Goal: Transaction & Acquisition: Purchase product/service

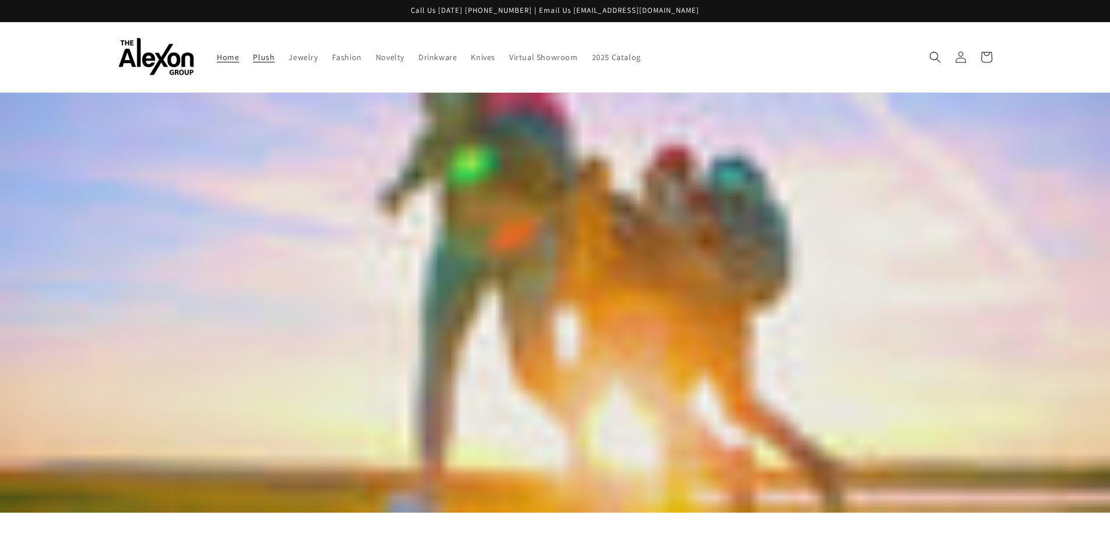
click at [270, 59] on span "Plush" at bounding box center [264, 57] width 22 height 10
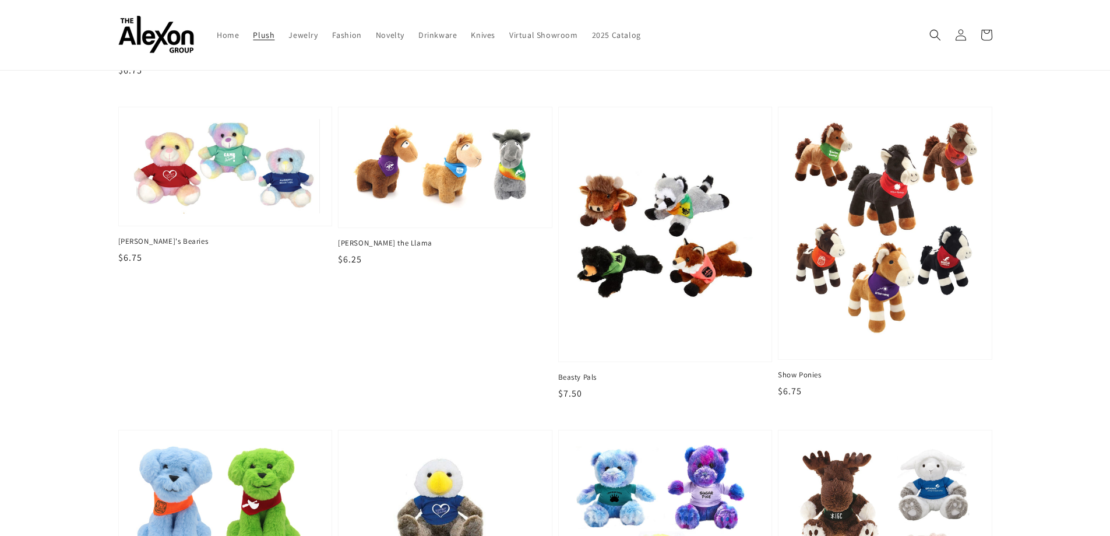
scroll to position [466, 0]
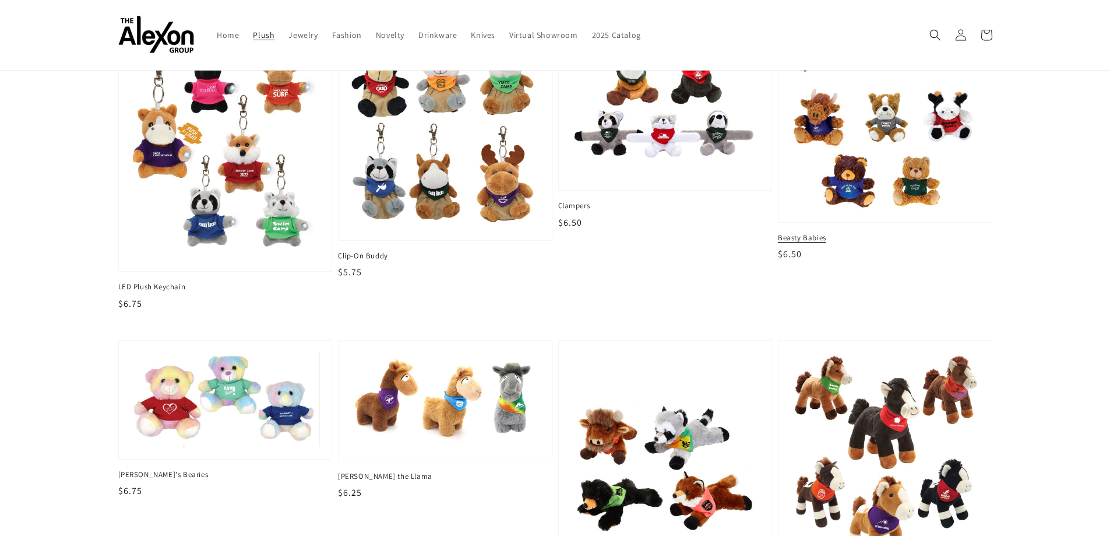
click at [808, 164] on img at bounding box center [884, 111] width 195 height 204
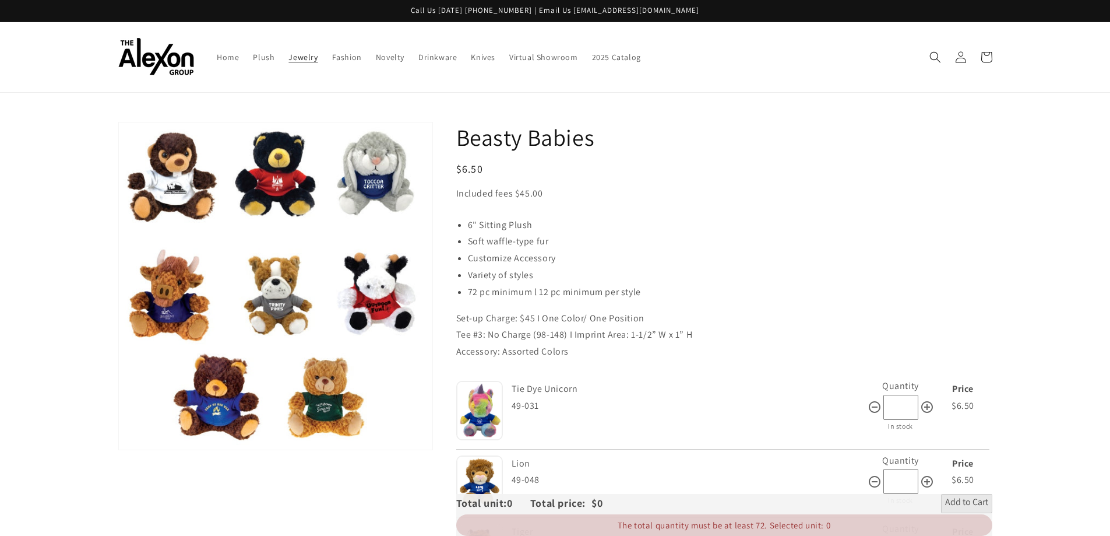
click at [309, 65] on link "Jewelry" at bounding box center [303, 57] width 43 height 24
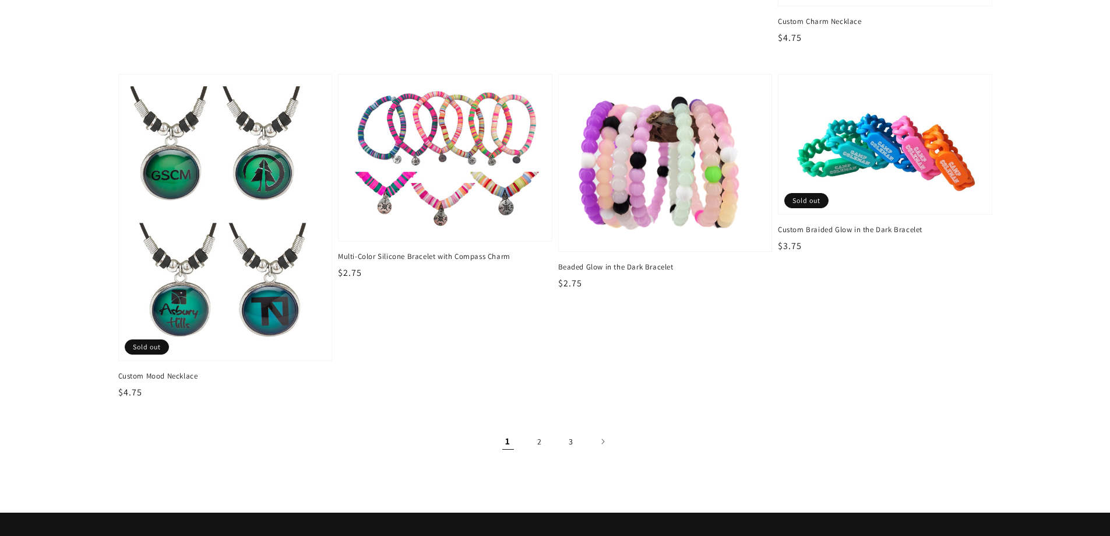
scroll to position [1997, 0]
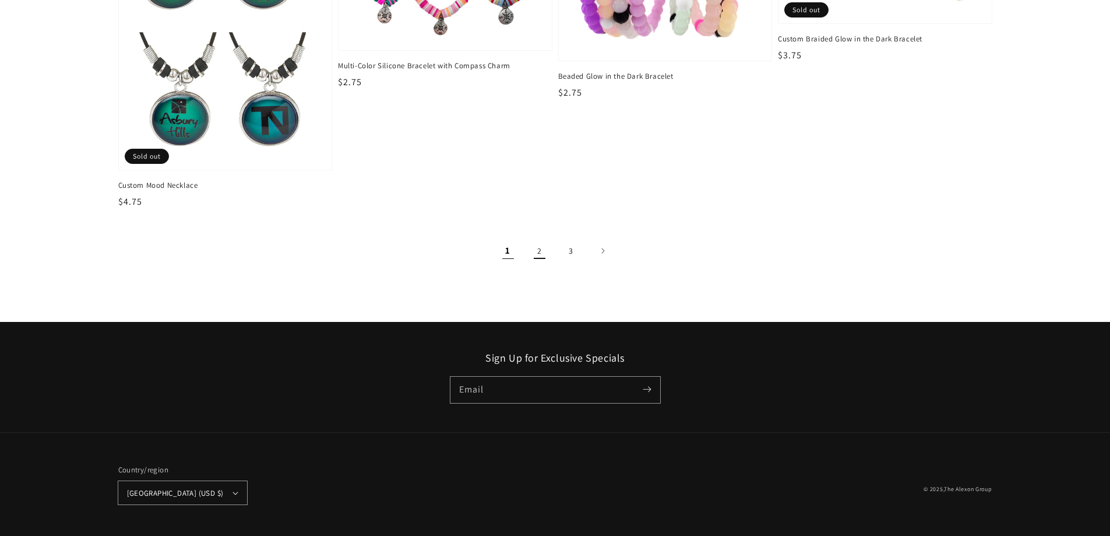
click at [543, 255] on link "2" at bounding box center [540, 251] width 26 height 26
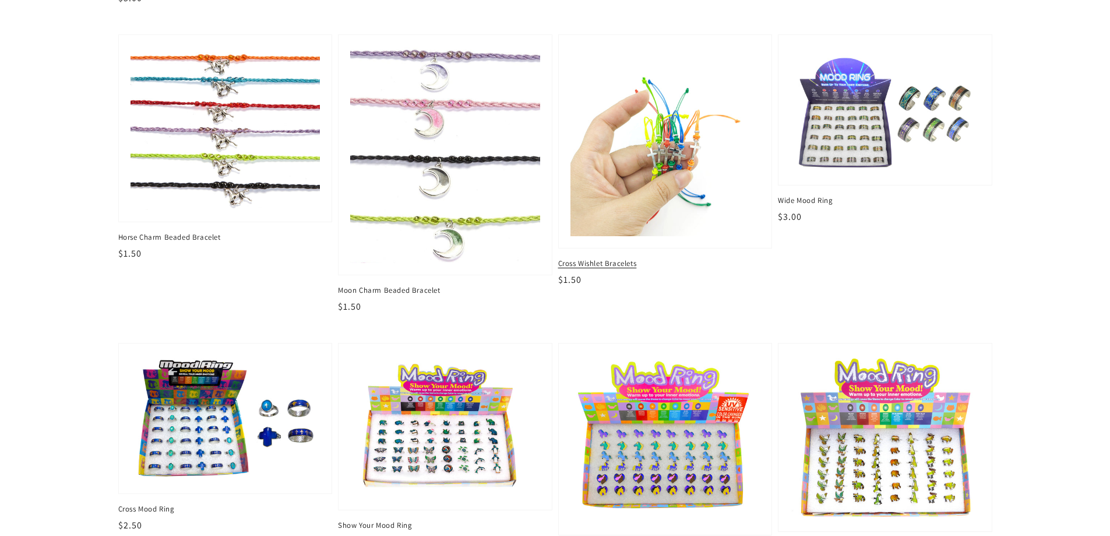
scroll to position [1865, 0]
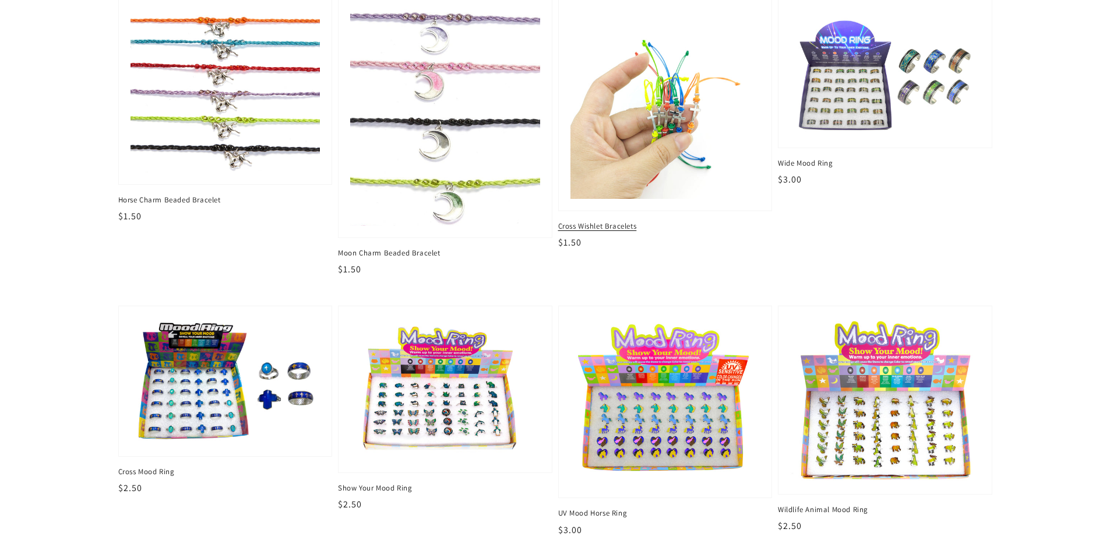
click at [628, 227] on span "Cross Wishlet Bracelets" at bounding box center [665, 226] width 214 height 10
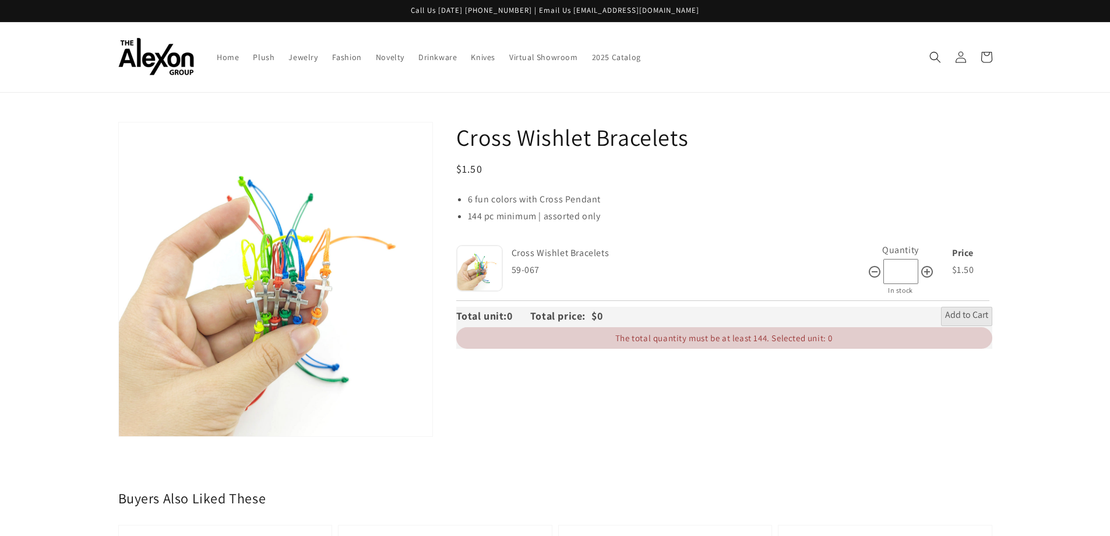
drag, startPoint x: 460, startPoint y: 168, endPoint x: 480, endPoint y: 164, distance: 20.9
click at [480, 164] on span "$1.50" at bounding box center [469, 168] width 27 height 13
click at [592, 209] on li "144 pc minimum | assorted only" at bounding box center [730, 216] width 525 height 17
click at [180, 53] on img at bounding box center [156, 57] width 76 height 38
